Goal: Task Accomplishment & Management: Use online tool/utility

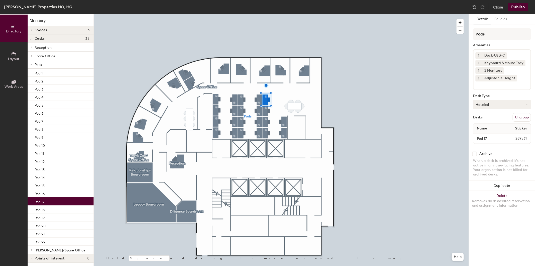
click at [492, 101] on button "Hoteled" at bounding box center [502, 104] width 58 height 9
click at [488, 118] on div "Assigned" at bounding box center [499, 120] width 50 height 8
click at [492, 35] on input "Pods" at bounding box center [502, 34] width 58 height 12
click at [464, 34] on div "Directory Layout Work Areas Directory Spaces 3 Diligence Boardroom Legacy Board…" at bounding box center [267, 139] width 535 height 251
click at [497, 97] on div "Pods Amenities 1 Dock-USB-C 1 Keyboard & Mouse Tray 1 2 Monitors 1 Adjustable H…" at bounding box center [502, 87] width 58 height 118
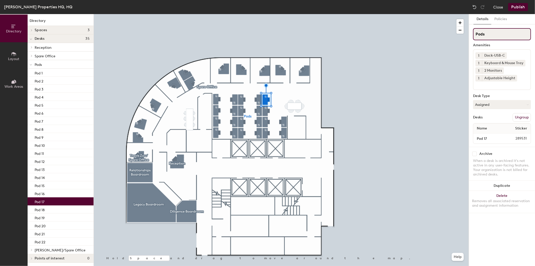
drag, startPoint x: 475, startPoint y: 34, endPoint x: 489, endPoint y: 33, distance: 13.8
click at [489, 33] on input "Pods" at bounding box center [502, 34] width 58 height 12
type input "[PERSON_NAME]"
click at [521, 3] on button "Publish" at bounding box center [518, 7] width 20 height 8
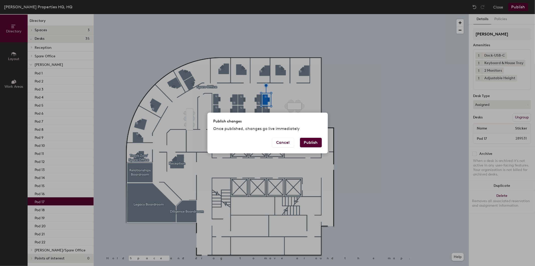
click at [392, 145] on div "Publish changes Once published, changes go live immediately Cancel Publish" at bounding box center [267, 133] width 535 height 266
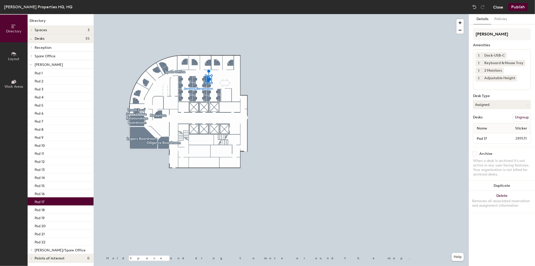
click at [499, 6] on button "Close" at bounding box center [498, 7] width 10 height 8
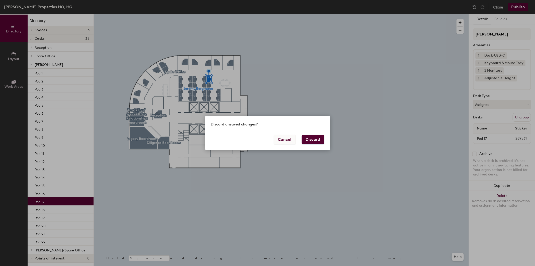
click at [283, 139] on button "Cancel" at bounding box center [285, 140] width 22 height 10
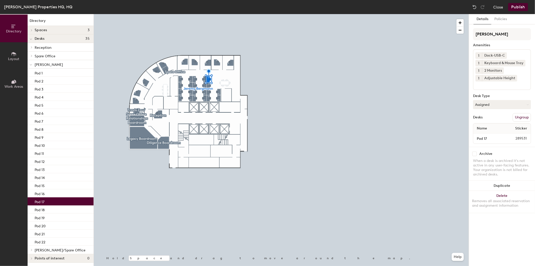
drag, startPoint x: 524, startPoint y: 1, endPoint x: 523, endPoint y: 8, distance: 6.5
click at [524, 1] on div "Hungerford Properties HQ, HQ Close Publish" at bounding box center [267, 7] width 535 height 14
click at [523, 8] on button "Publish" at bounding box center [518, 7] width 20 height 8
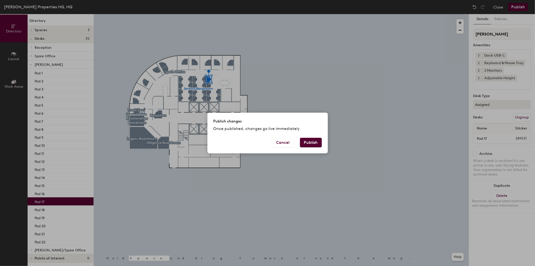
click at [311, 141] on button "Publish" at bounding box center [311, 143] width 22 height 10
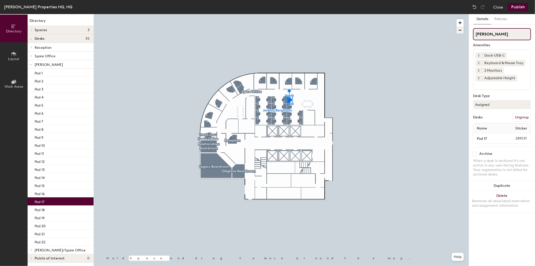
click at [427, 31] on div "Directory Layout Work Areas Directory Spaces 3 Diligence Boardroom Legacy Board…" at bounding box center [267, 139] width 535 height 251
type input "Pod"
click at [521, 8] on button "Publish" at bounding box center [518, 7] width 20 height 8
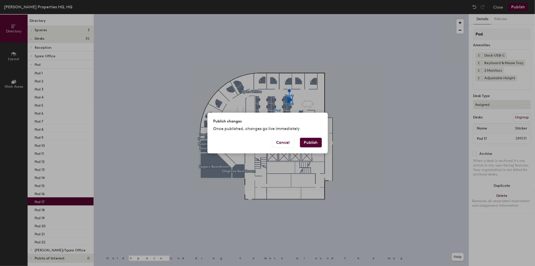
click at [314, 143] on button "Publish" at bounding box center [311, 143] width 22 height 10
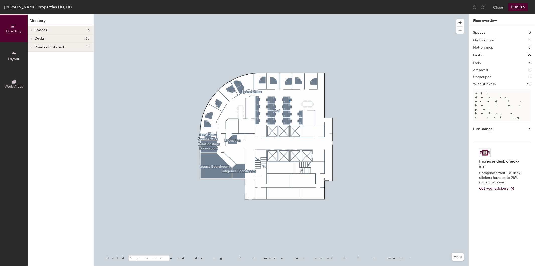
click at [289, 14] on div at bounding box center [281, 14] width 375 height 0
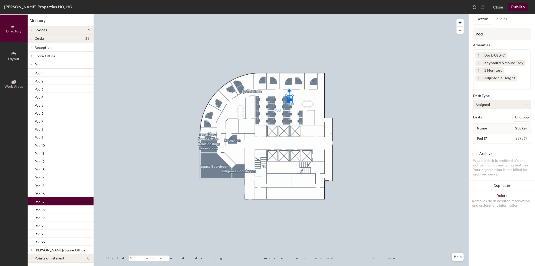
click at [493, 104] on button "Assigned" at bounding box center [502, 104] width 58 height 9
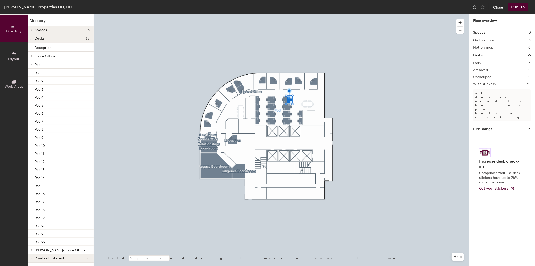
click at [500, 7] on button "Close" at bounding box center [498, 7] width 10 height 8
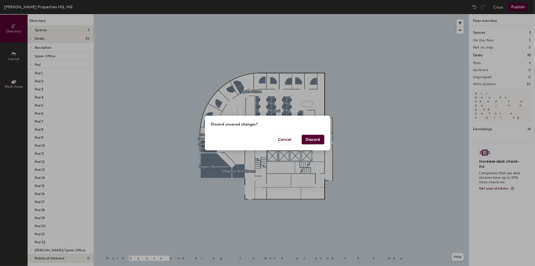
click at [309, 137] on button "Discard" at bounding box center [313, 140] width 23 height 10
